Goal: Information Seeking & Learning: Learn about a topic

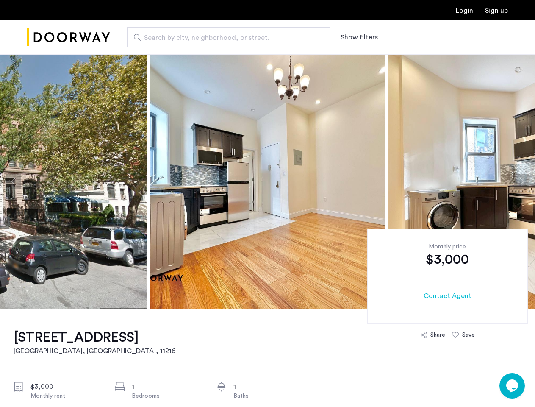
click at [358, 37] on button "Show filters" at bounding box center [359, 37] width 37 height 10
click at [14, 181] on button "Previous apartment" at bounding box center [13, 181] width 14 height 14
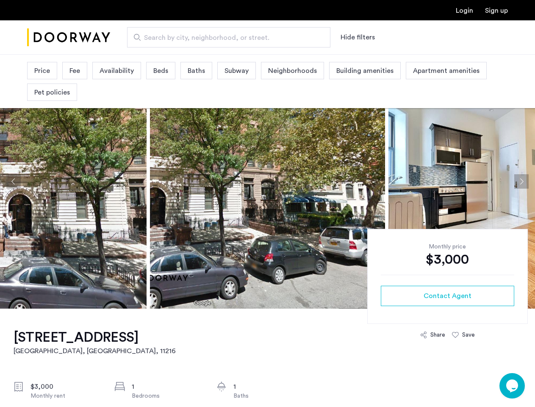
click at [388, 181] on img at bounding box center [505, 181] width 235 height 254
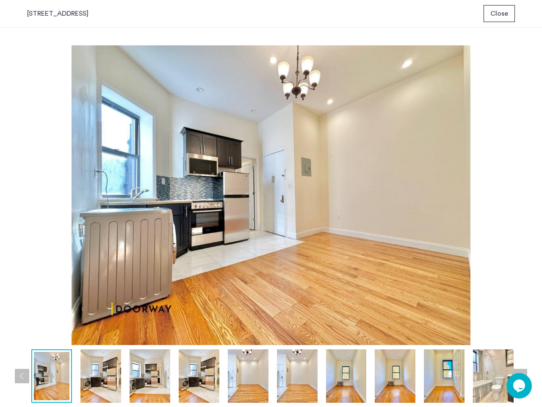
click at [267, 181] on img at bounding box center [271, 194] width 488 height 299
click at [462, 181] on img at bounding box center [271, 194] width 488 height 299
click at [521, 181] on div "[STREET_ADDRESS] Close prev next prev next" at bounding box center [271, 203] width 542 height 407
click at [447, 296] on img at bounding box center [271, 194] width 488 height 299
click at [432, 335] on img at bounding box center [271, 194] width 488 height 299
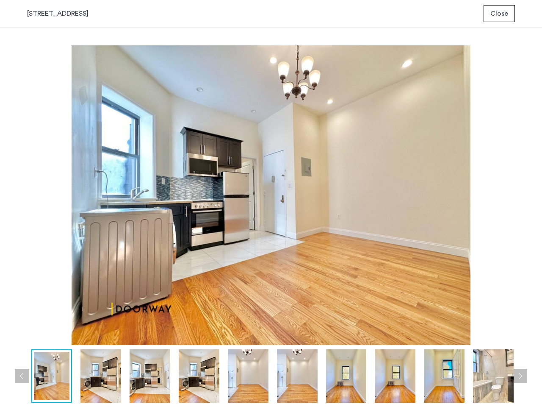
click at [463, 335] on img at bounding box center [271, 194] width 488 height 299
click at [512, 385] on img at bounding box center [493, 375] width 41 height 53
